Goal: Task Accomplishment & Management: Manage account settings

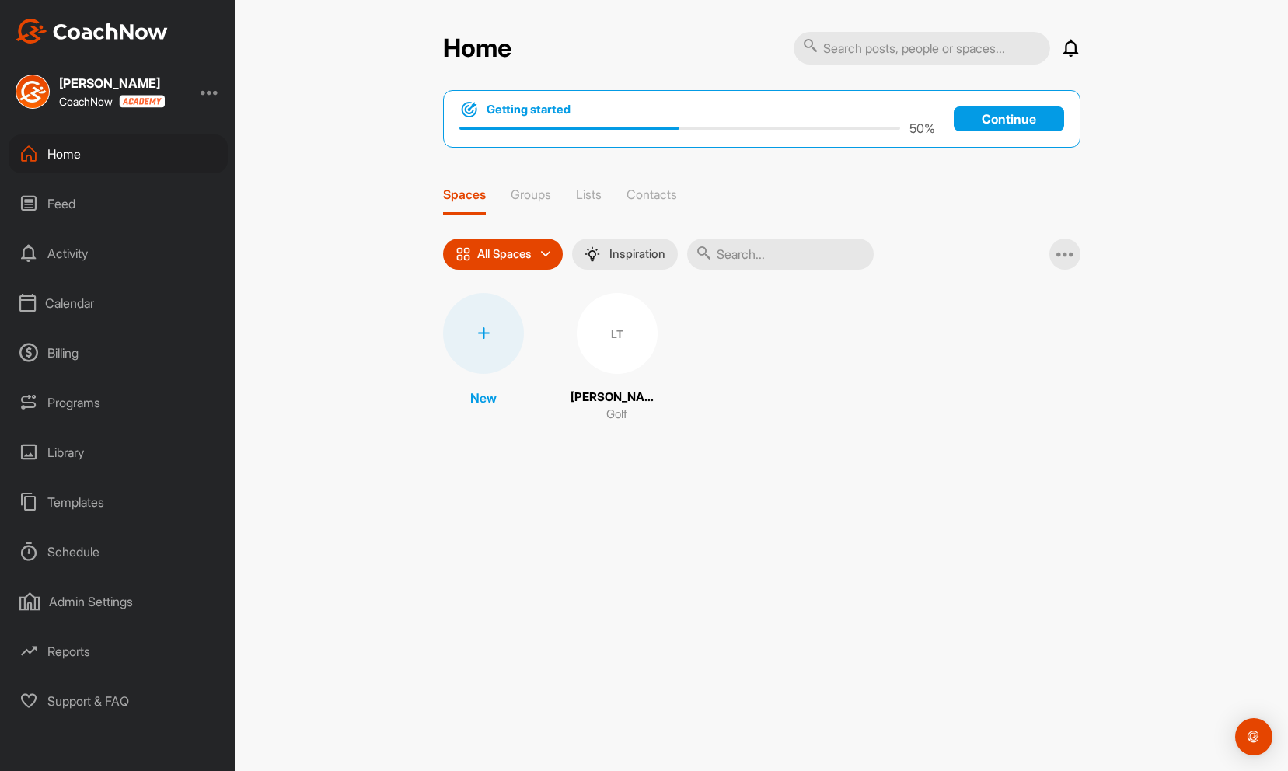
click at [78, 355] on div "Billing" at bounding box center [118, 352] width 219 height 39
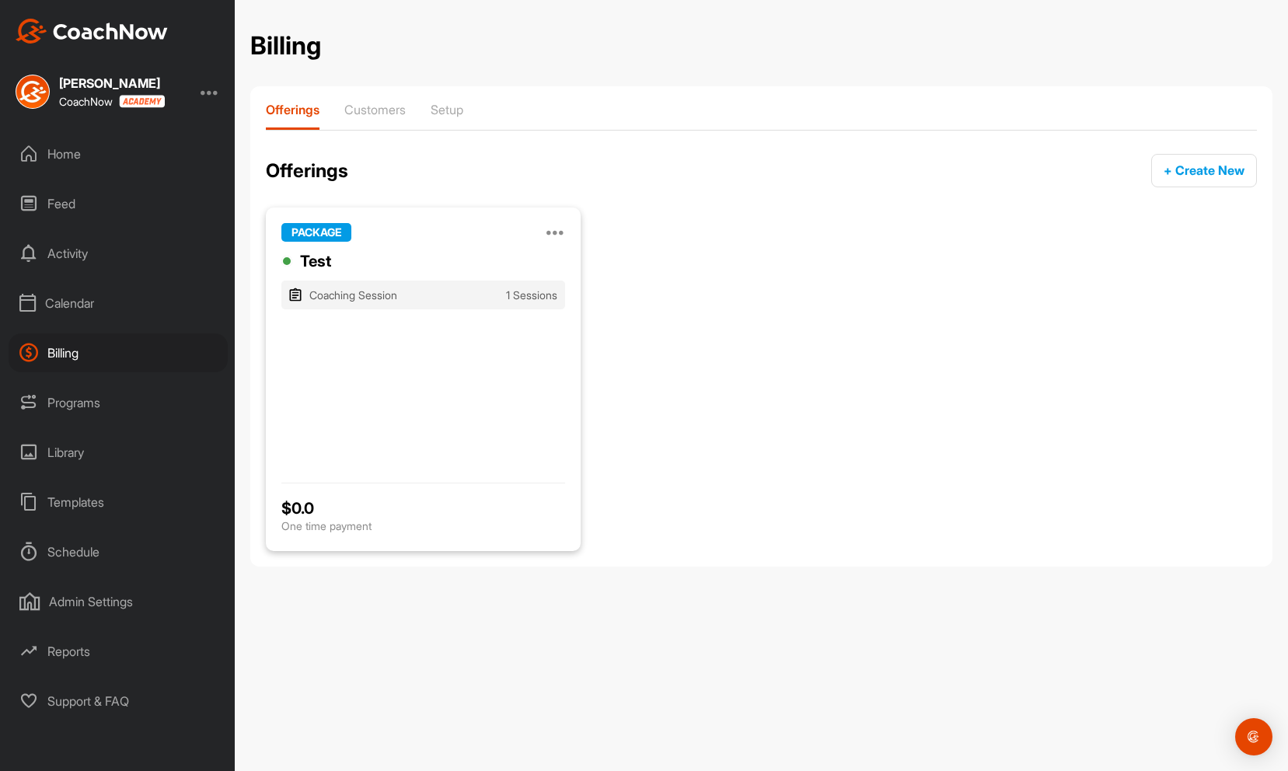
click at [218, 90] on div at bounding box center [210, 91] width 19 height 19
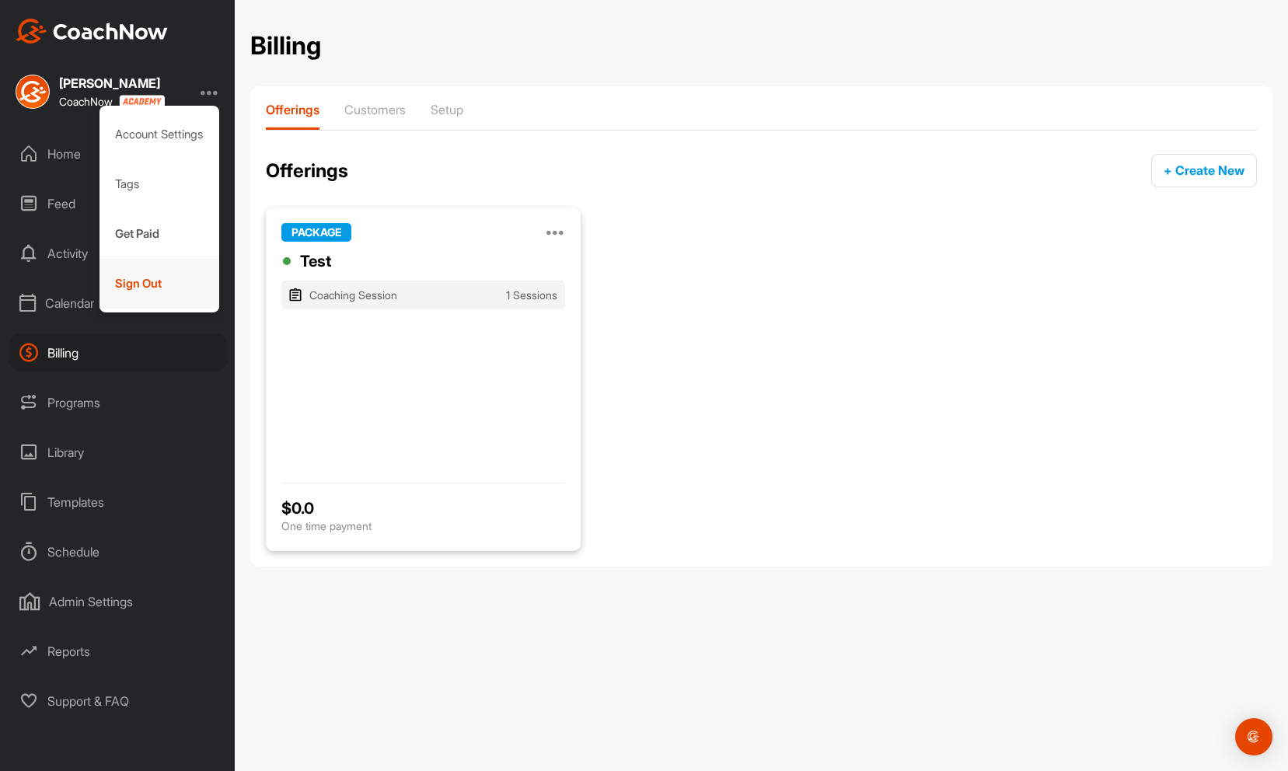
click at [164, 281] on div "Sign Out" at bounding box center [160, 284] width 120 height 50
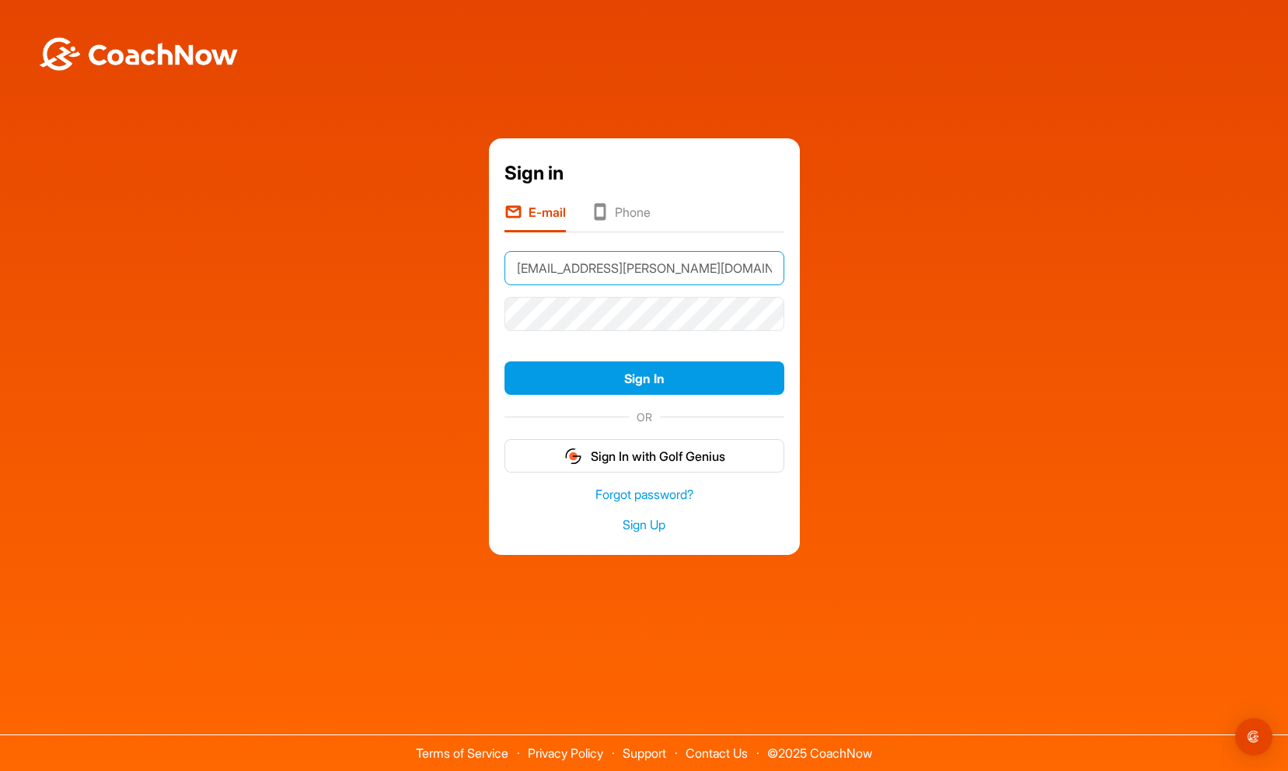
type input "[EMAIL_ADDRESS][PERSON_NAME][DOMAIN_NAME]"
click button "Sign In" at bounding box center [645, 377] width 280 height 33
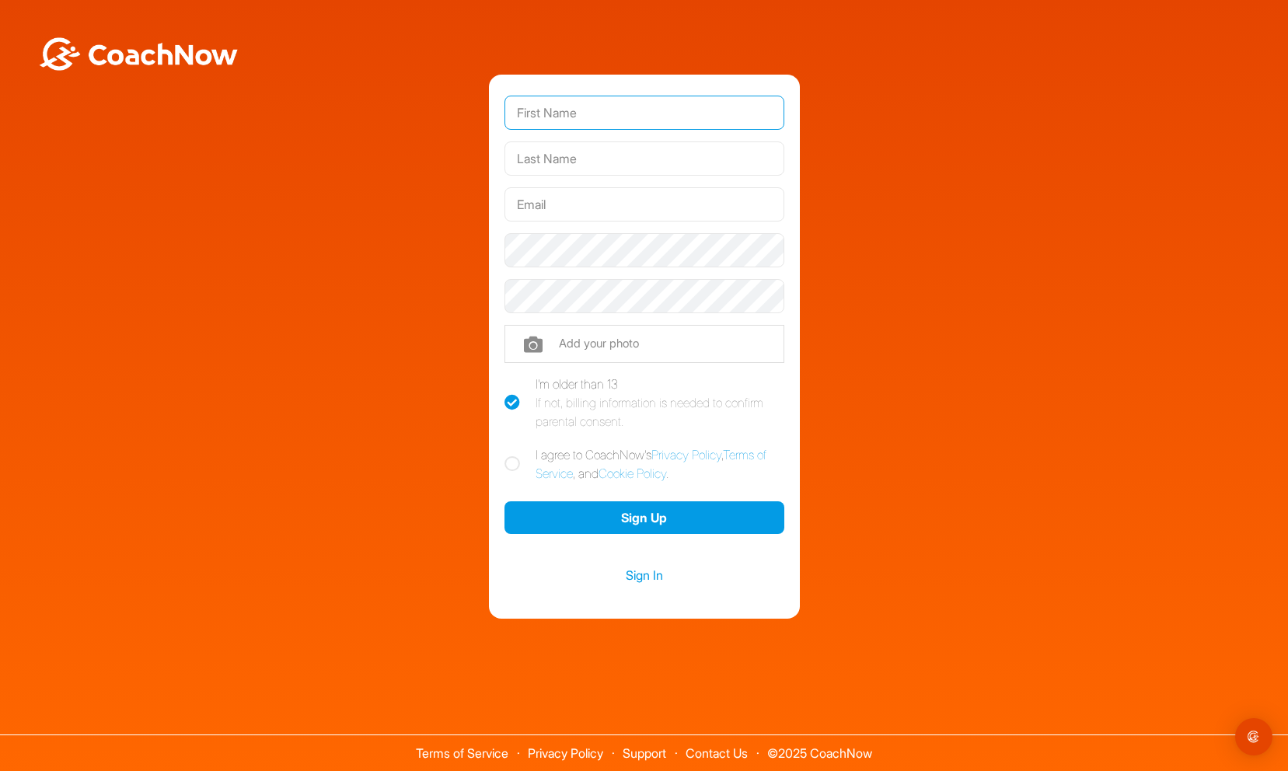
click at [570, 110] on input "text" at bounding box center [645, 113] width 280 height 34
type input "[PERSON_NAME]"
type input "Early"
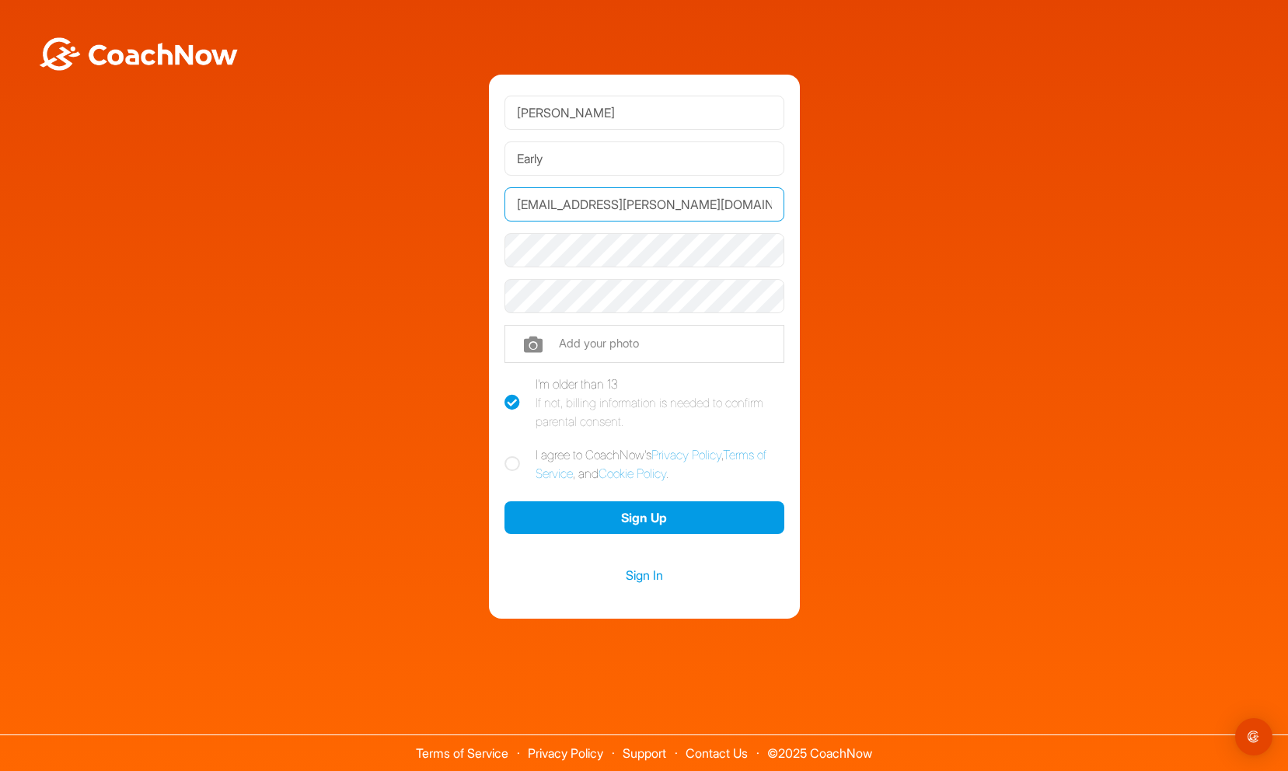
type input "[EMAIL_ADDRESS][PERSON_NAME][DOMAIN_NAME]"
click at [509, 466] on icon at bounding box center [513, 464] width 16 height 16
click at [509, 456] on input "I agree to CoachNow's Privacy Policy , Terms of Service , and Cookie Policy ." at bounding box center [510, 450] width 10 height 10
checkbox input "true"
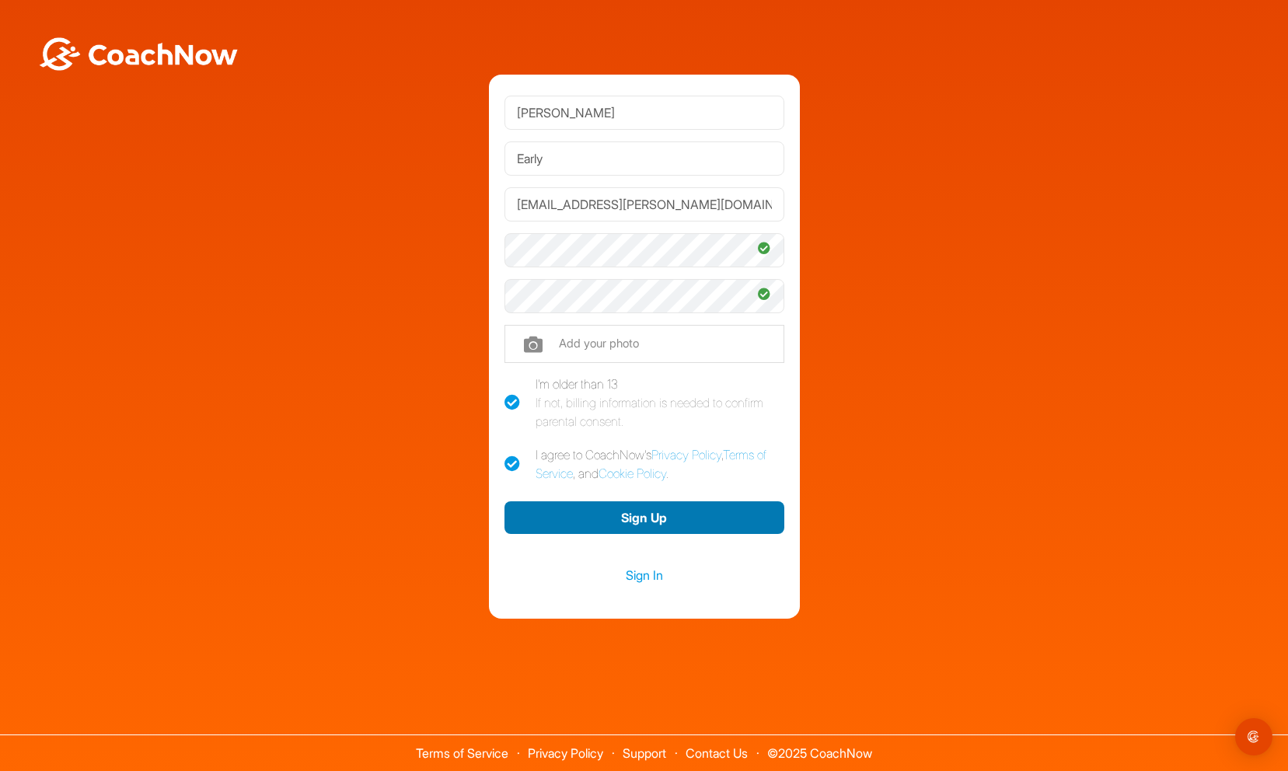
click at [591, 513] on button "Sign Up" at bounding box center [645, 517] width 280 height 33
